Goal: Navigation & Orientation: Find specific page/section

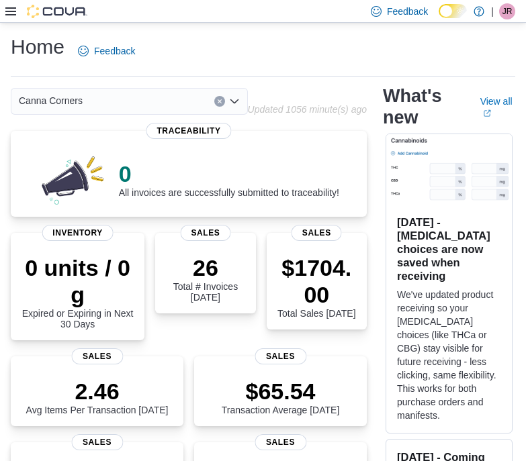
click at [333, 44] on div "Home Feedback" at bounding box center [263, 51] width 504 height 35
